Goal: Information Seeking & Learning: Learn about a topic

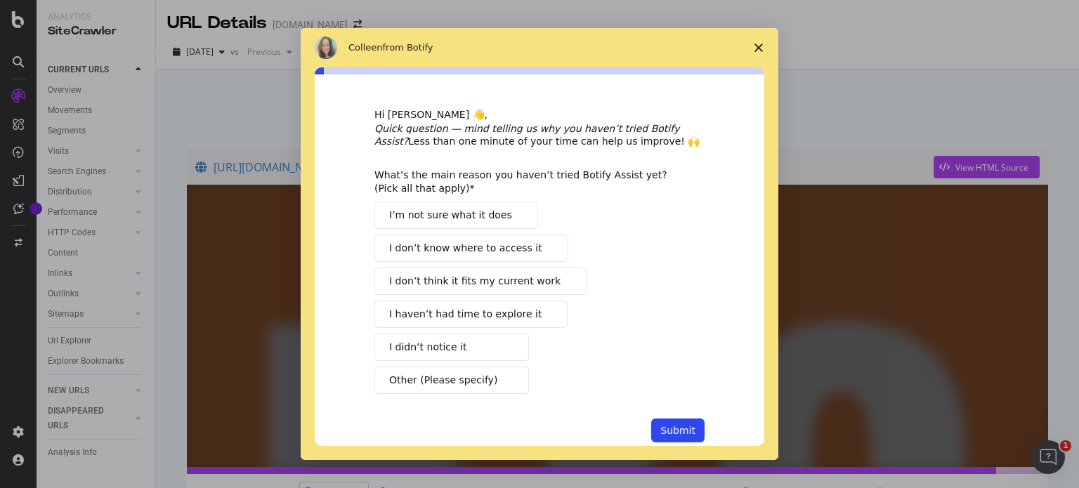
click at [754, 54] on span "Close survey" at bounding box center [758, 47] width 39 height 39
